Goal: Information Seeking & Learning: Learn about a topic

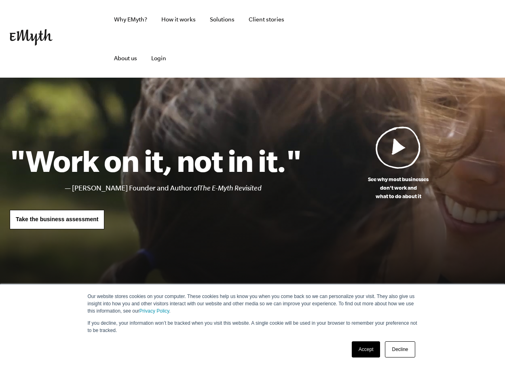
click at [369, 347] on link "Accept" at bounding box center [366, 349] width 29 height 16
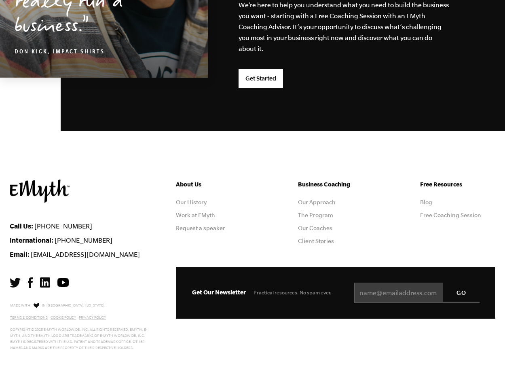
scroll to position [2165, 0]
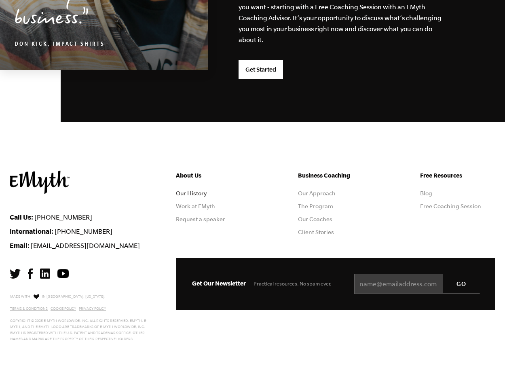
click at [196, 191] on link "Our History" at bounding box center [191, 193] width 31 height 6
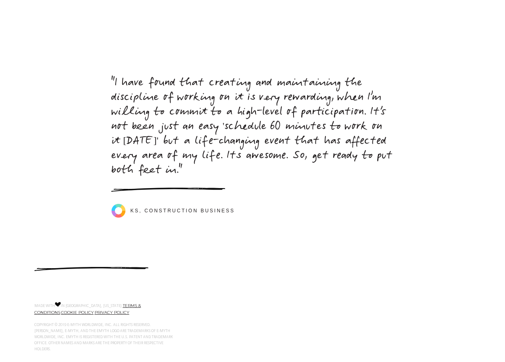
scroll to position [3638, 0]
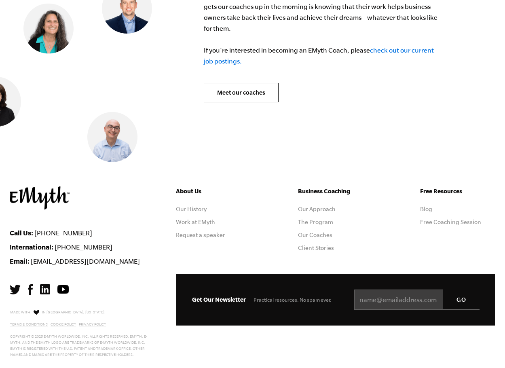
scroll to position [3395, 0]
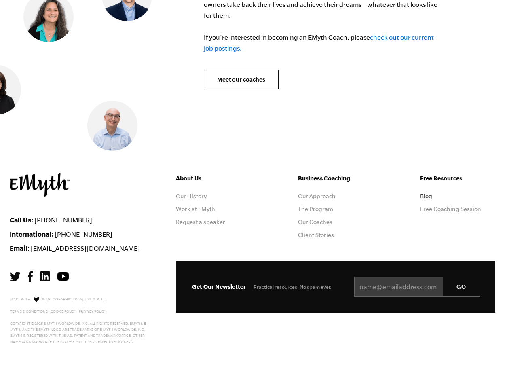
click at [427, 193] on link "Blog" at bounding box center [426, 196] width 12 height 6
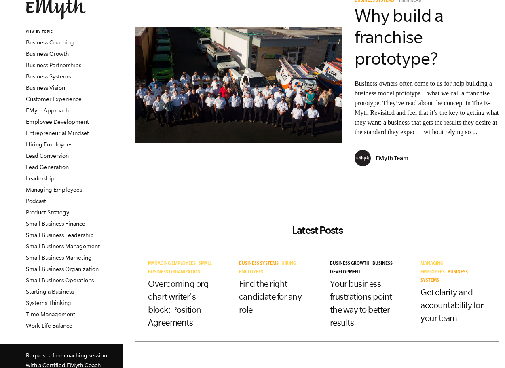
scroll to position [40, 0]
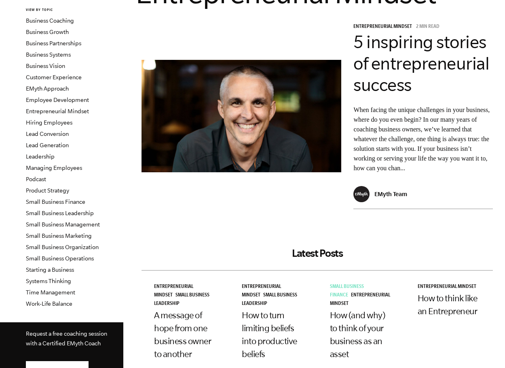
scroll to position [40, 0]
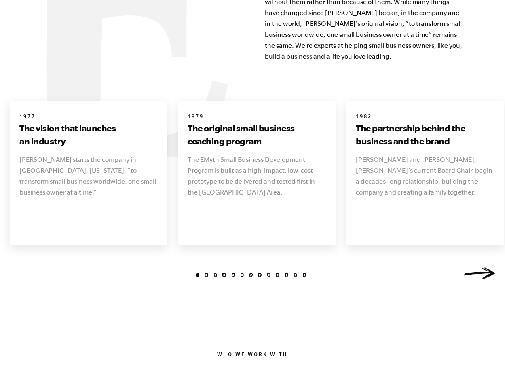
scroll to position [1008, 0]
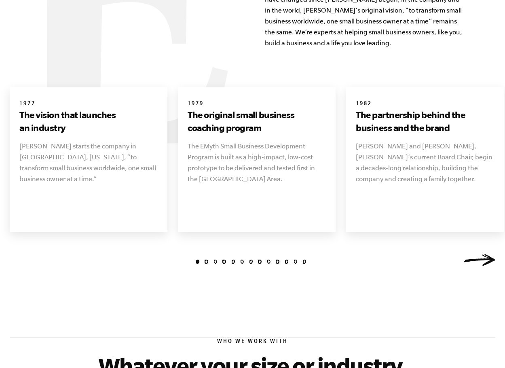
click at [476, 254] on link "Next" at bounding box center [479, 260] width 32 height 12
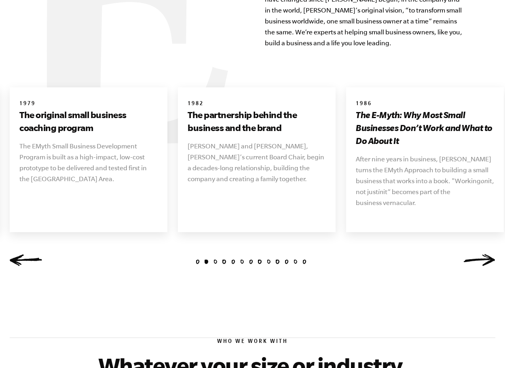
click at [476, 254] on link "Next" at bounding box center [479, 260] width 32 height 12
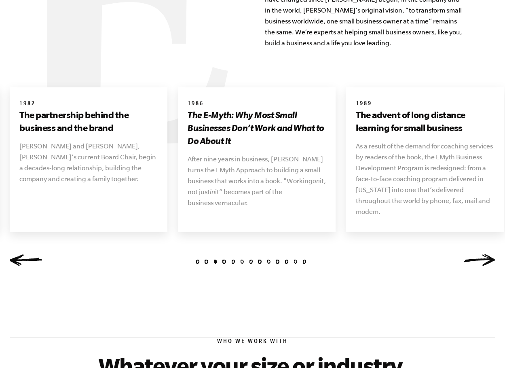
click at [476, 254] on link "Next" at bounding box center [479, 260] width 32 height 12
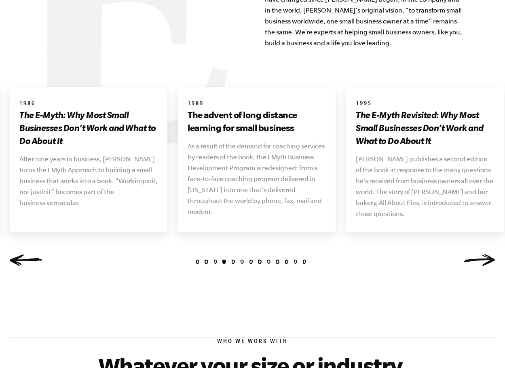
click at [476, 254] on link "Next" at bounding box center [479, 260] width 32 height 12
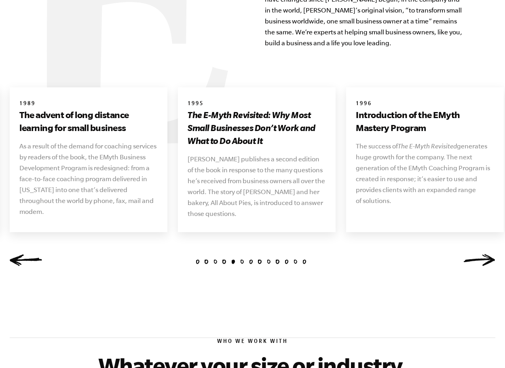
click at [476, 254] on link "Next" at bounding box center [479, 260] width 32 height 12
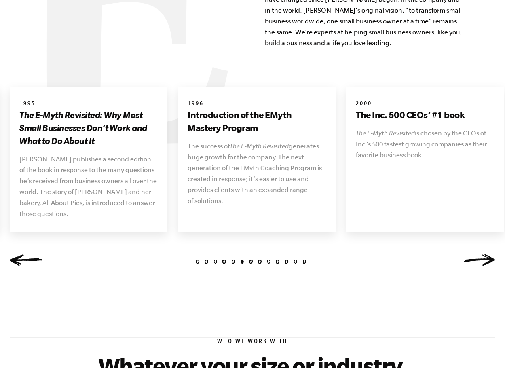
click at [476, 254] on link "Next" at bounding box center [479, 260] width 32 height 12
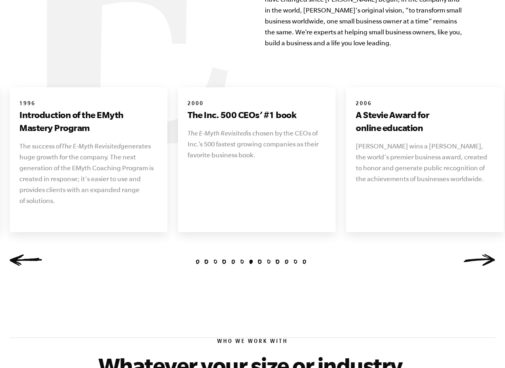
click at [476, 254] on link "Next" at bounding box center [479, 260] width 32 height 12
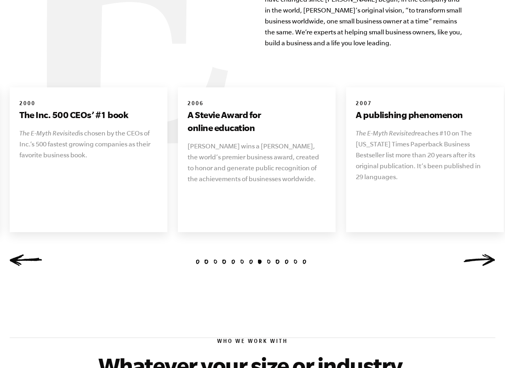
click at [476, 254] on link "Next" at bounding box center [479, 260] width 32 height 12
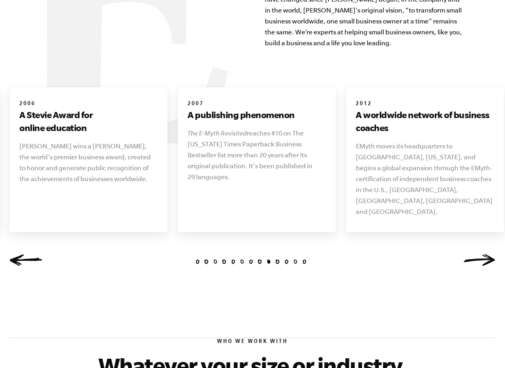
click at [476, 254] on link "Next" at bounding box center [479, 260] width 32 height 12
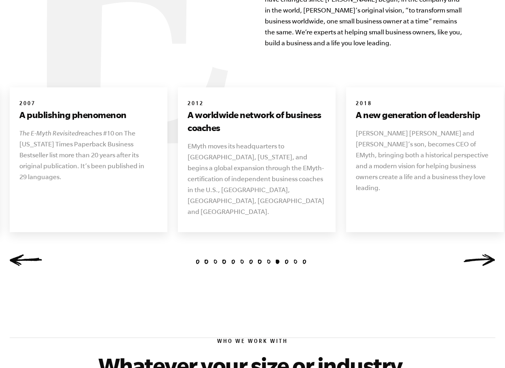
click at [476, 254] on link "Next" at bounding box center [479, 260] width 32 height 12
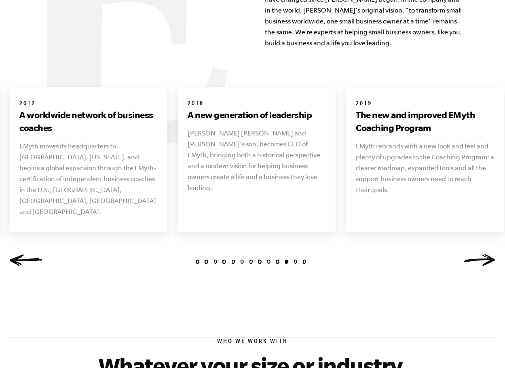
click at [476, 254] on link "Next" at bounding box center [479, 260] width 32 height 12
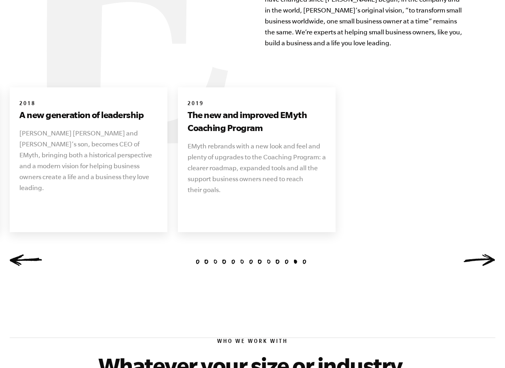
click at [476, 254] on link "Next" at bounding box center [479, 260] width 32 height 12
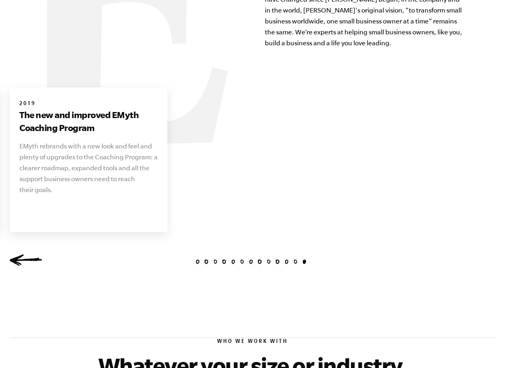
click at [21, 254] on link "Previous" at bounding box center [26, 260] width 32 height 12
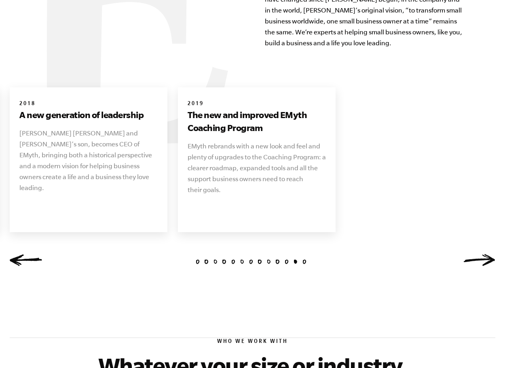
click at [21, 254] on link "Previous" at bounding box center [26, 260] width 32 height 12
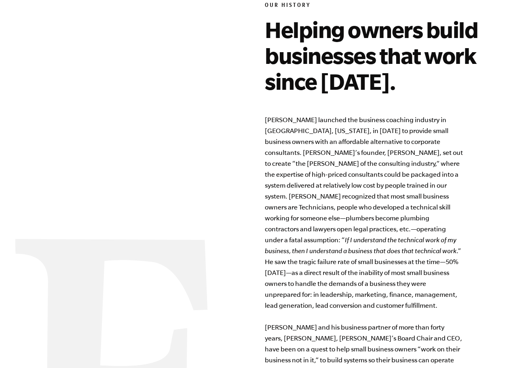
scroll to position [643, 0]
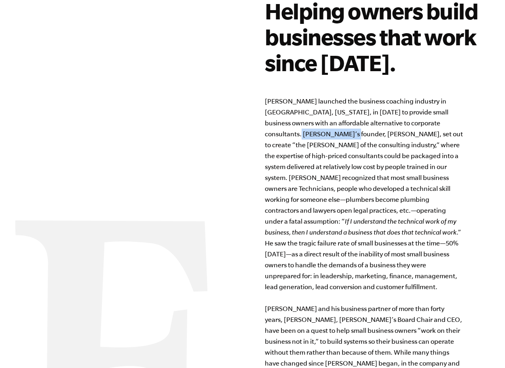
drag, startPoint x: 265, startPoint y: 134, endPoint x: 317, endPoint y: 136, distance: 51.8
click at [317, 136] on p "EMyth launched the business coaching industry in San Mateo, California, in 1977…" at bounding box center [364, 254] width 198 height 317
